Goal: Find specific page/section

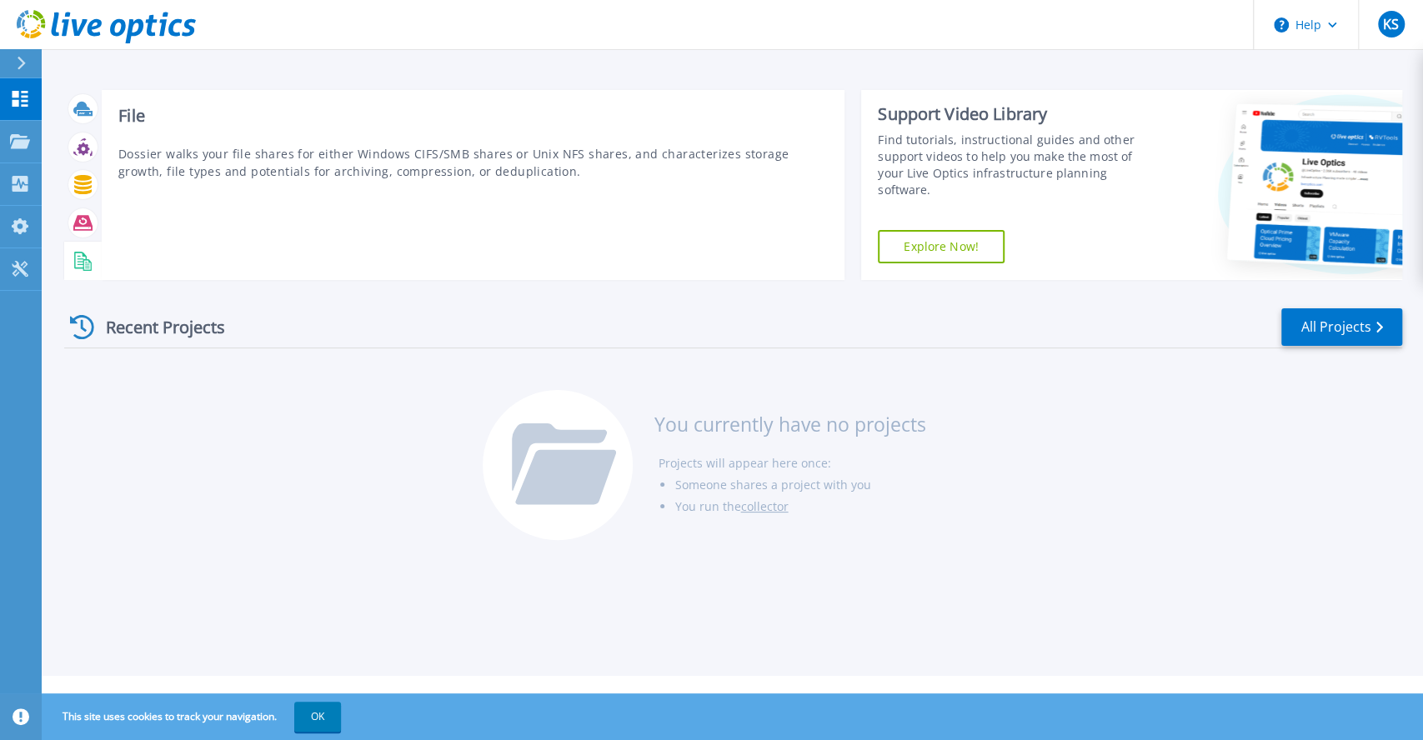
click at [80, 264] on rect at bounding box center [81, 263] width 7 height 1
click at [82, 227] on icon at bounding box center [82, 222] width 19 height 19
click at [83, 192] on icon at bounding box center [83, 184] width 18 height 19
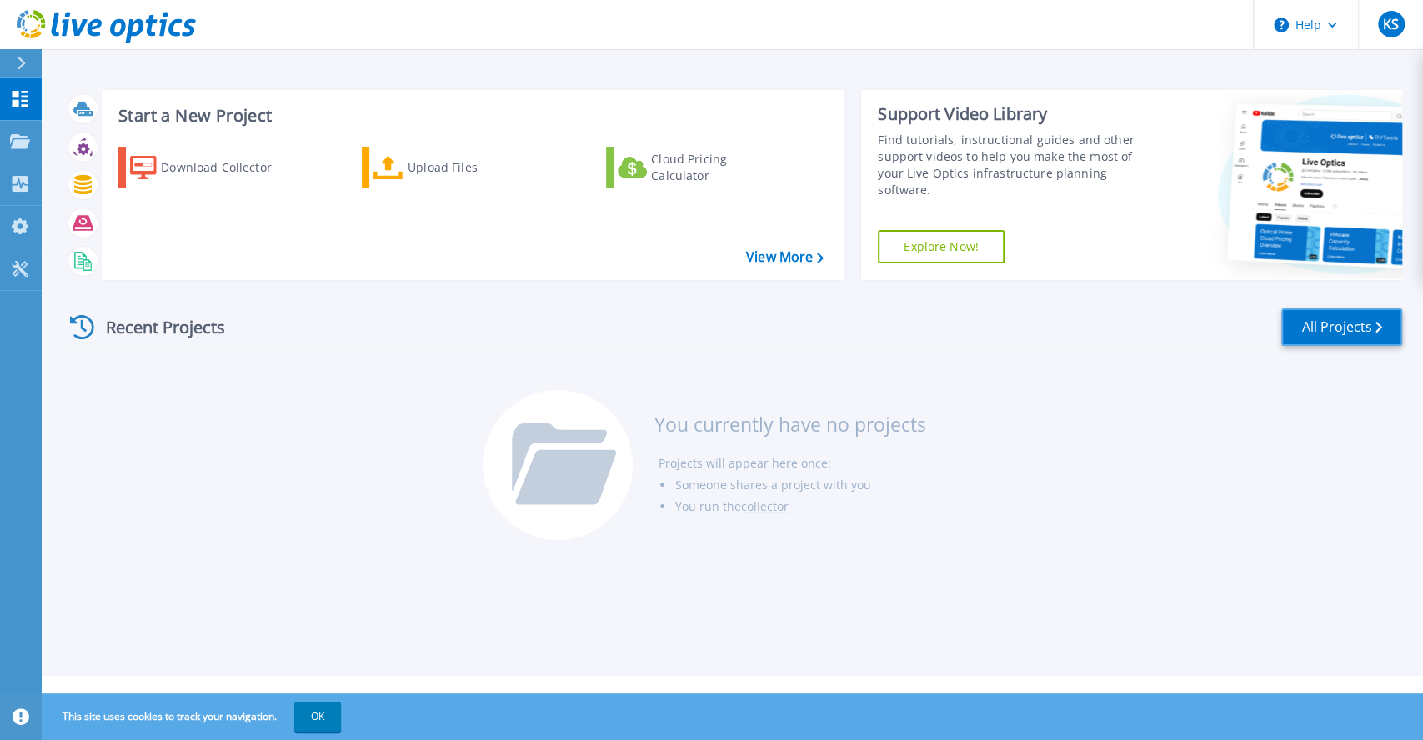
click at [1383, 328] on link "All Projects" at bounding box center [1341, 327] width 121 height 38
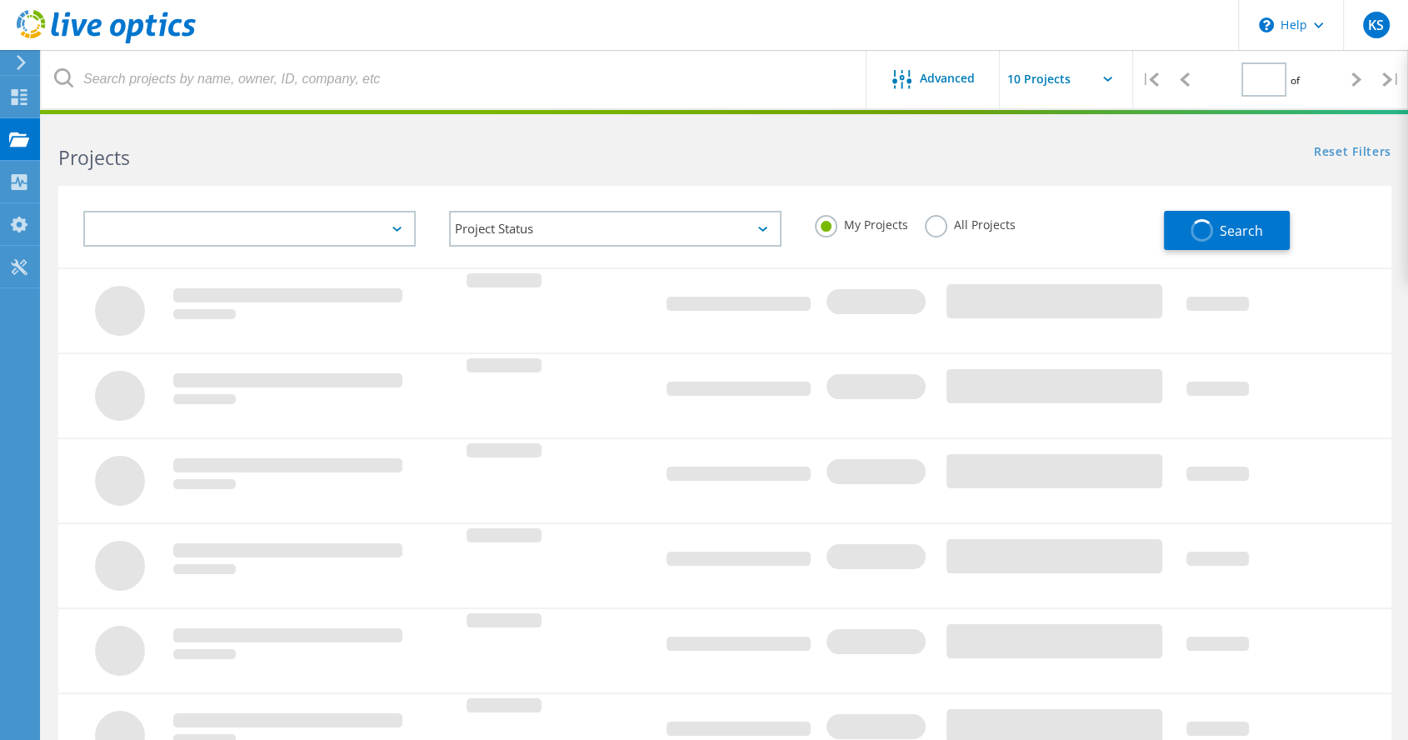
type input "1"
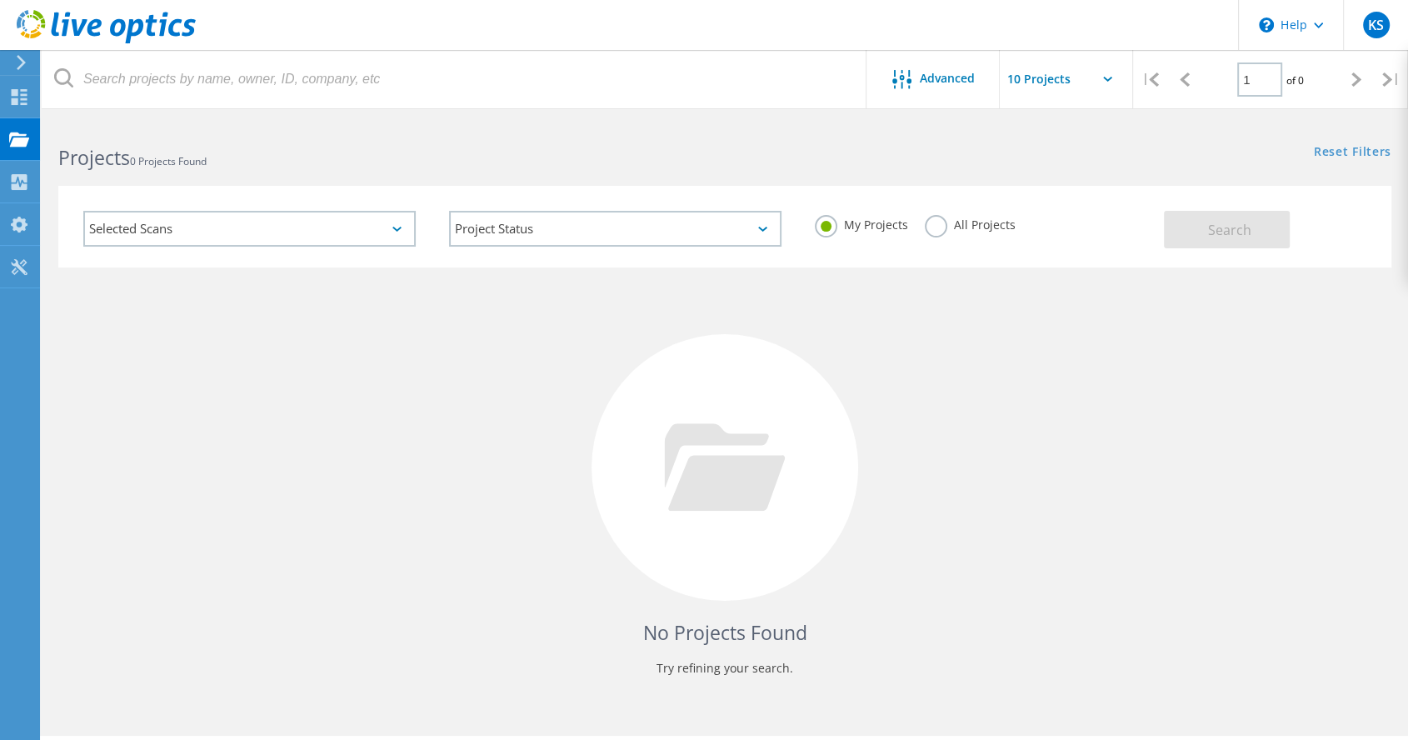
click at [398, 229] on icon at bounding box center [397, 229] width 9 height 5
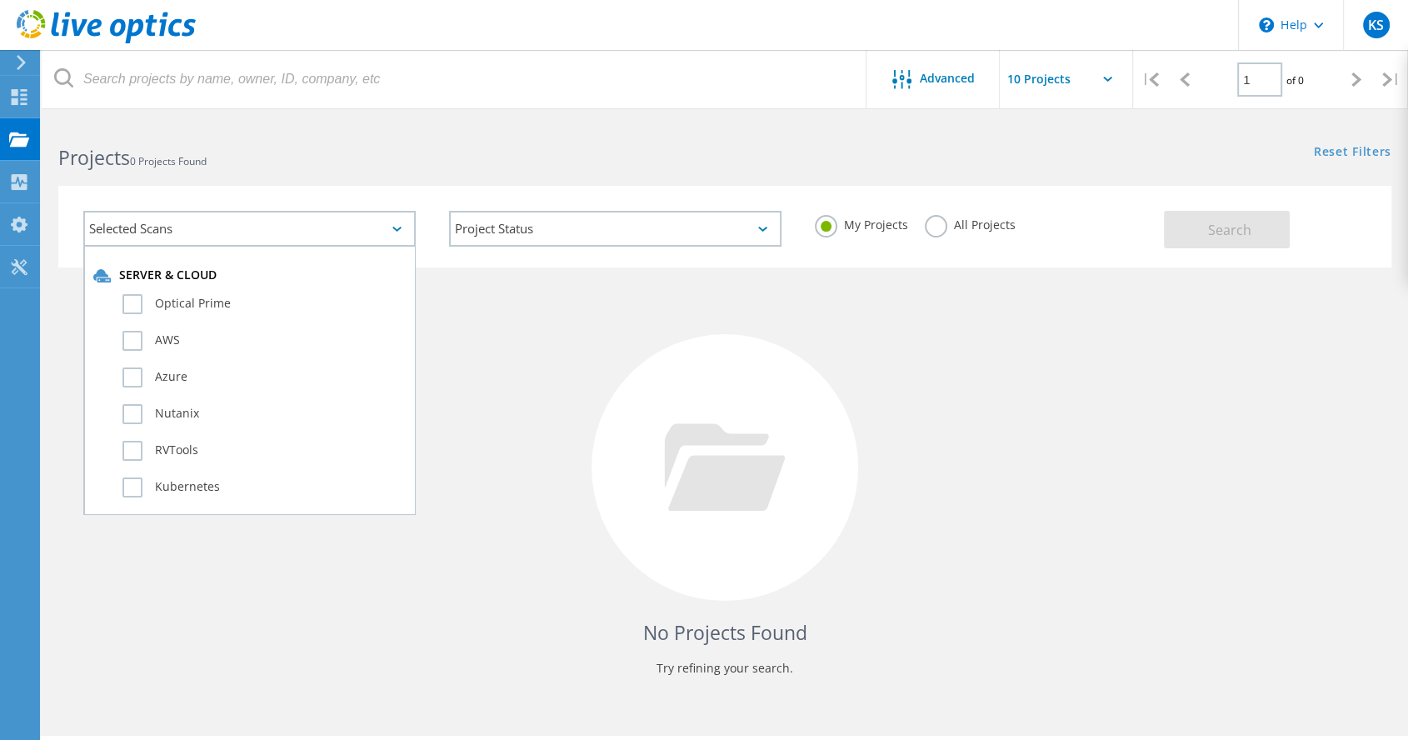
click at [584, 364] on div "No Projects Found Try refining your search." at bounding box center [724, 483] width 1333 height 431
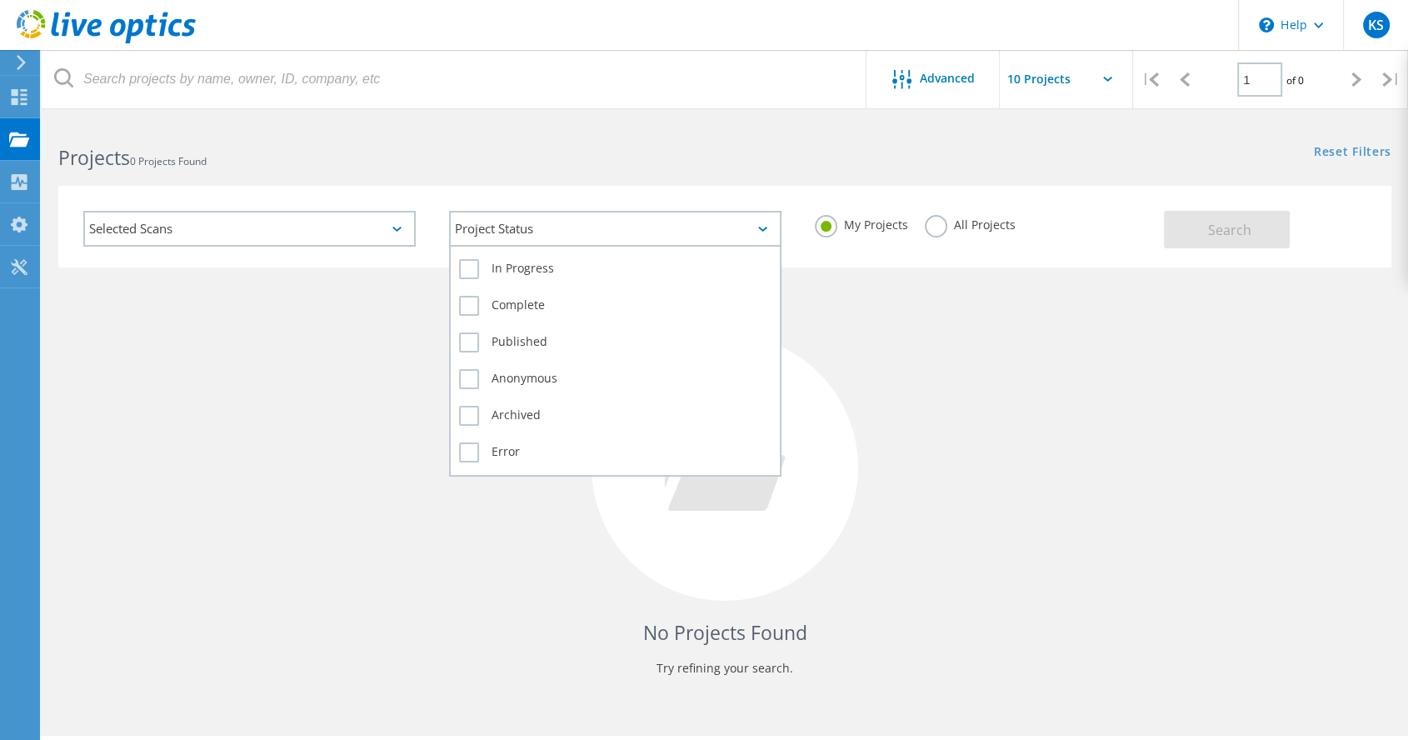
click at [756, 237] on div "Project Status" at bounding box center [615, 229] width 333 height 36
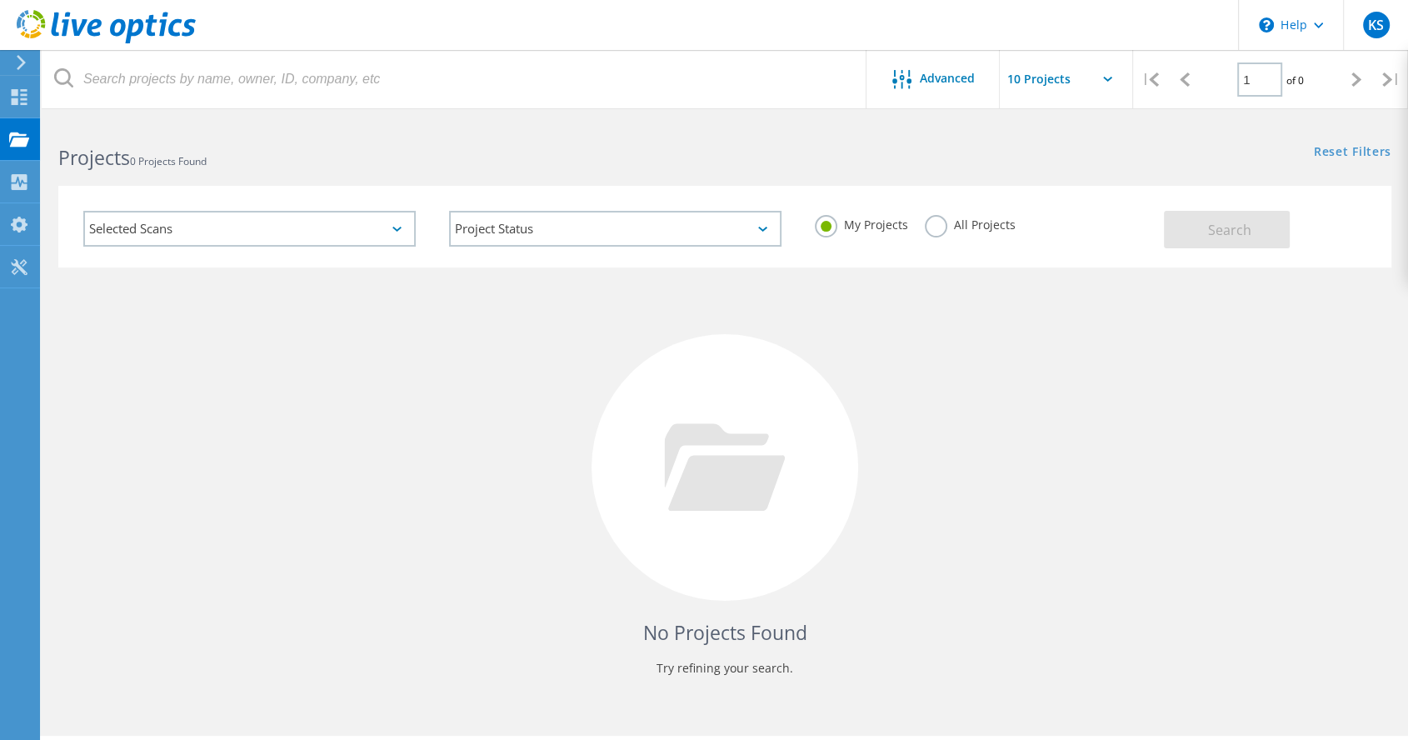
click at [1005, 361] on div "No Projects Found Try refining your search." at bounding box center [724, 483] width 1333 height 431
click at [1108, 83] on input "text" at bounding box center [1083, 79] width 167 height 58
click at [1233, 138] on div "Reset Filters Show Filters" at bounding box center [1066, 136] width 683 height 31
click at [13, 229] on icon at bounding box center [19, 225] width 20 height 16
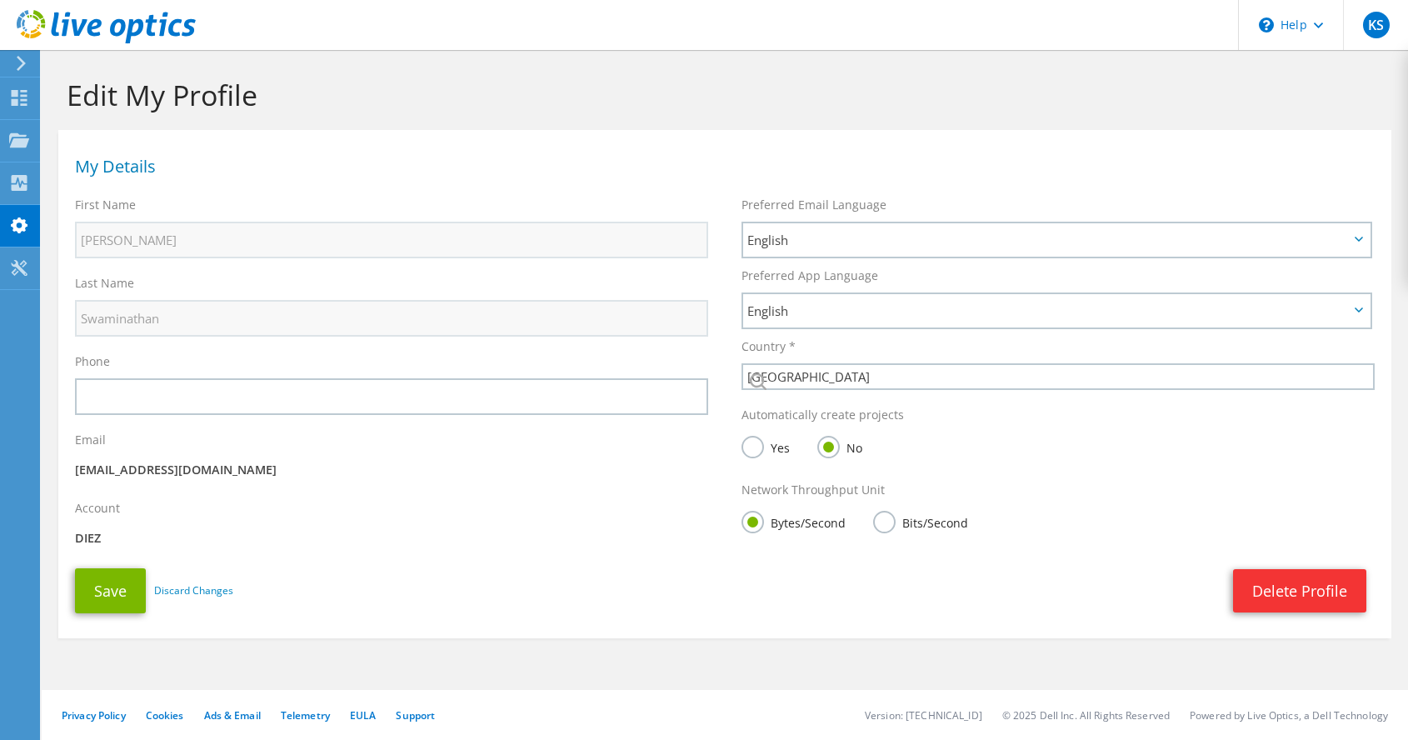
select select "2"
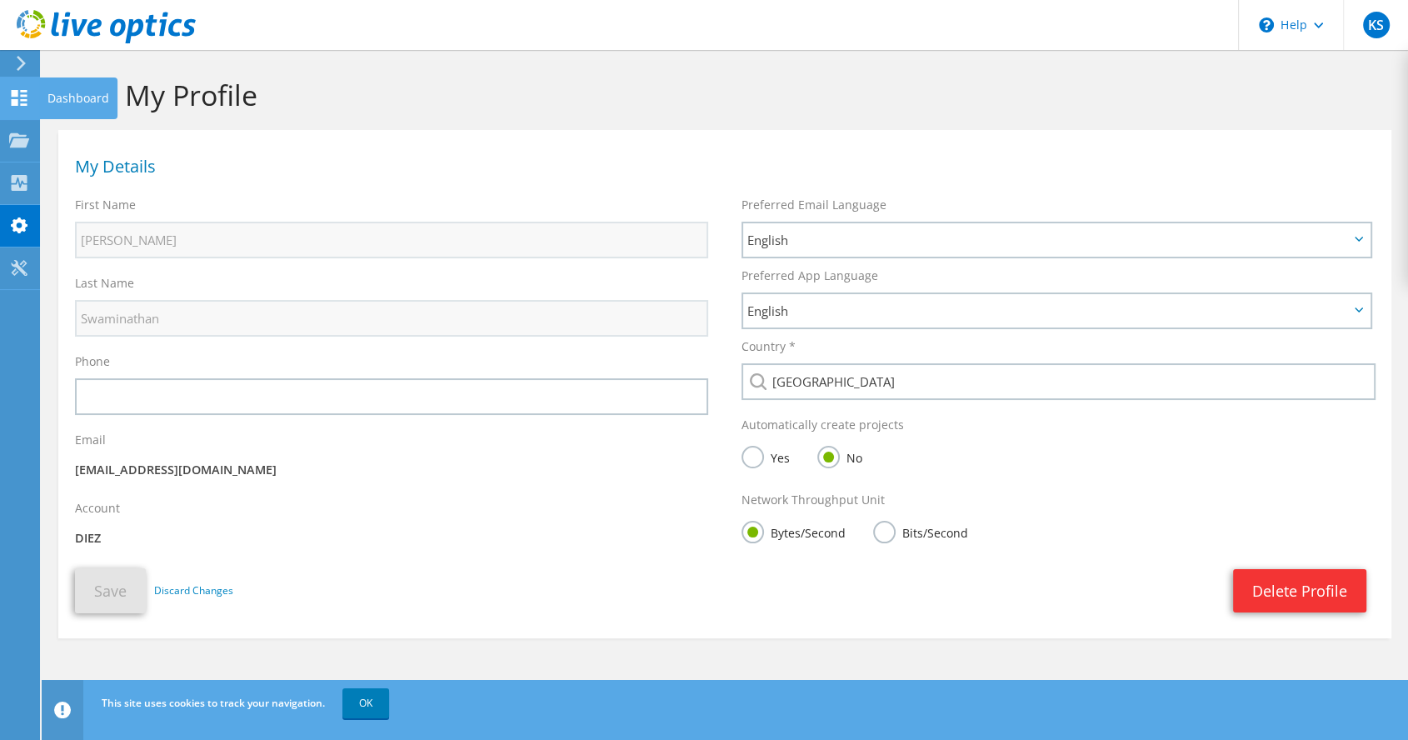
click at [23, 100] on use at bounding box center [20, 98] width 16 height 16
